Goal: Task Accomplishment & Management: Manage account settings

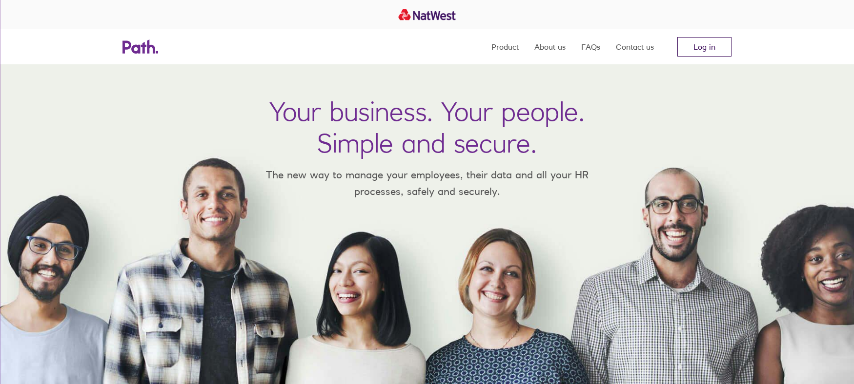
click at [689, 47] on link "Log in" at bounding box center [704, 47] width 54 height 20
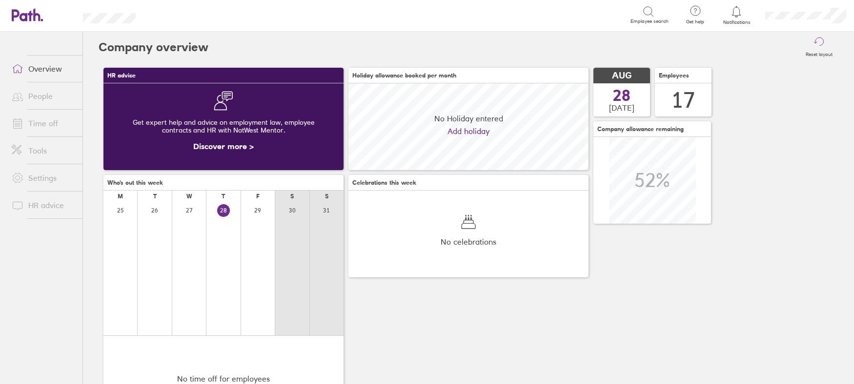
scroll to position [87, 240]
click at [44, 120] on link "Time off" at bounding box center [43, 124] width 79 height 20
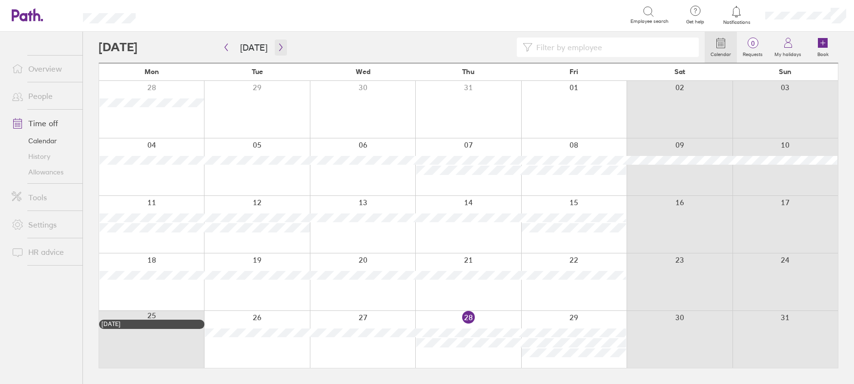
click at [279, 47] on icon "button" at bounding box center [280, 47] width 3 height 7
